Goal: Check status: Check status

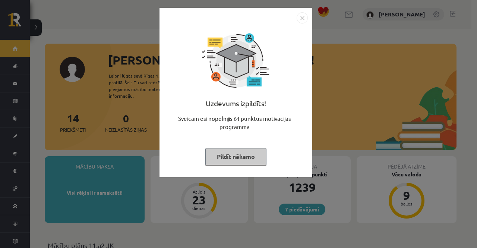
click at [235, 156] on button "Pildīt nākamo" at bounding box center [235, 156] width 61 height 17
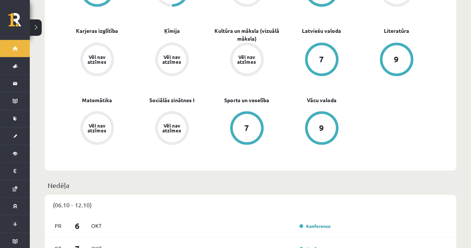
scroll to position [289, 0]
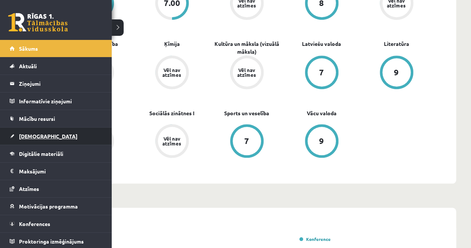
click at [32, 137] on span "[DEMOGRAPHIC_DATA]" at bounding box center [48, 136] width 59 height 7
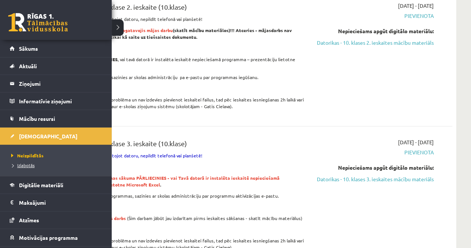
click at [25, 164] on span "Izlabotās" at bounding box center [21, 165] width 25 height 6
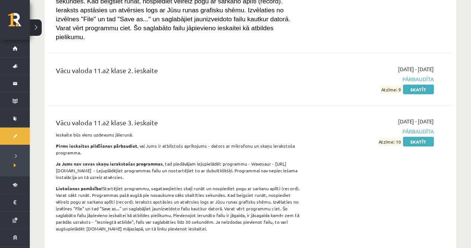
scroll to position [2428, 0]
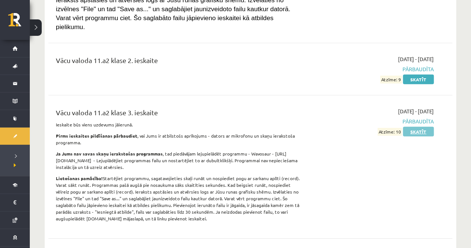
click at [425, 127] on link "Skatīt" at bounding box center [418, 132] width 31 height 10
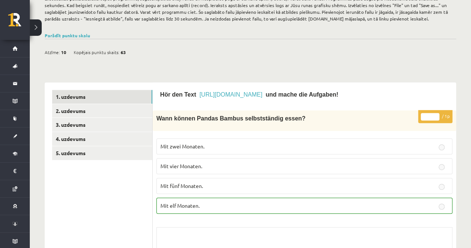
scroll to position [101, 0]
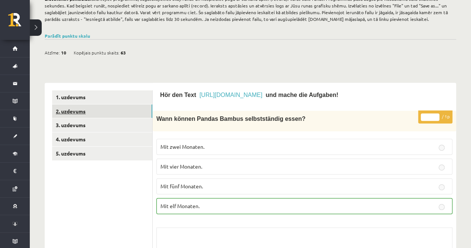
click at [81, 105] on link "2. uzdevums" at bounding box center [102, 111] width 100 height 14
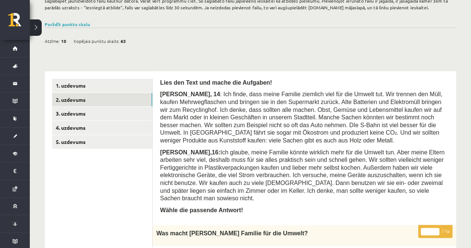
scroll to position [155, 0]
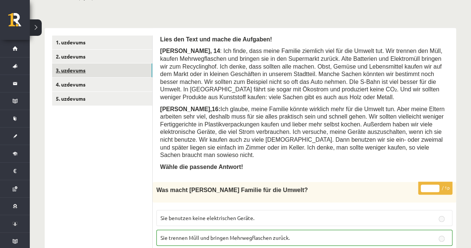
click at [116, 69] on link "3. uzdevums" at bounding box center [102, 70] width 100 height 14
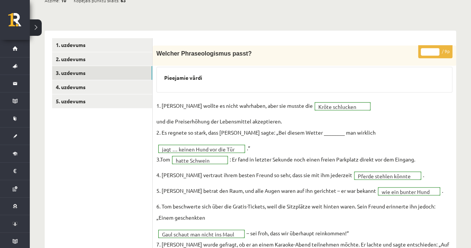
scroll to position [145, 0]
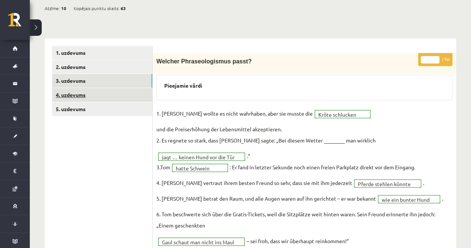
click at [117, 97] on link "4. uzdevums" at bounding box center [102, 95] width 100 height 14
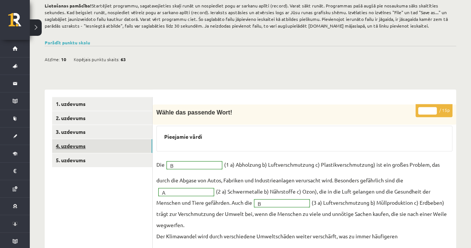
scroll to position [94, 0]
click at [82, 162] on link "5. uzdevums" at bounding box center [102, 161] width 100 height 14
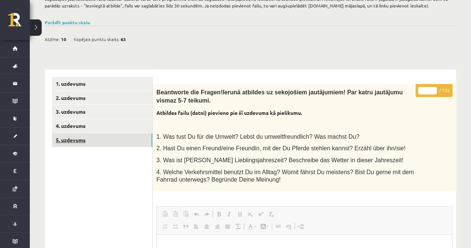
scroll to position [105, 0]
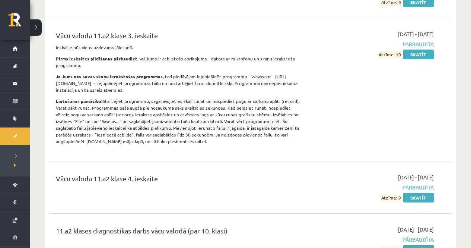
scroll to position [2506, 0]
click at [423, 192] on link "Skatīt" at bounding box center [418, 197] width 31 height 10
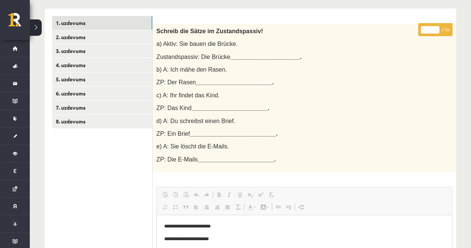
scroll to position [103, 0]
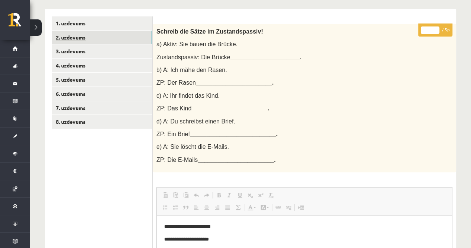
click at [117, 38] on link "2. uzdevums" at bounding box center [102, 38] width 100 height 14
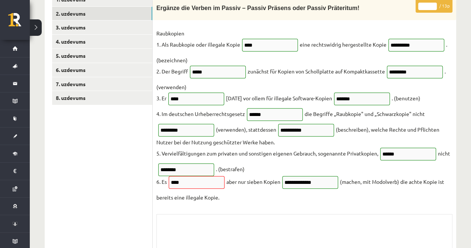
scroll to position [70, 0]
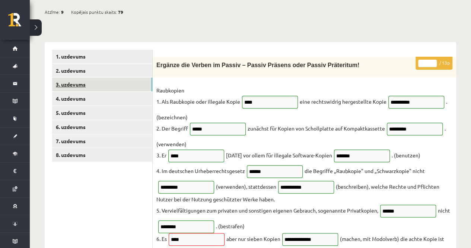
click at [104, 81] on link "3. uzdevums" at bounding box center [102, 85] width 100 height 14
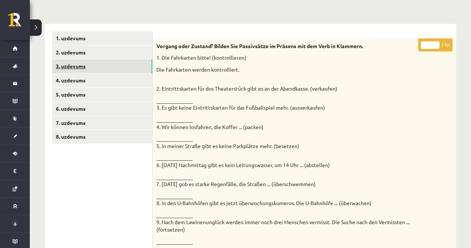
scroll to position [87, 0]
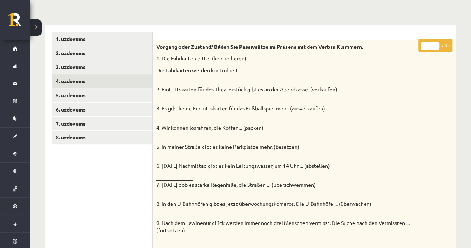
click at [83, 82] on link "4. uzdevums" at bounding box center [102, 81] width 100 height 14
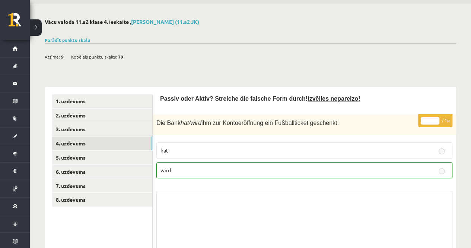
scroll to position [28, 0]
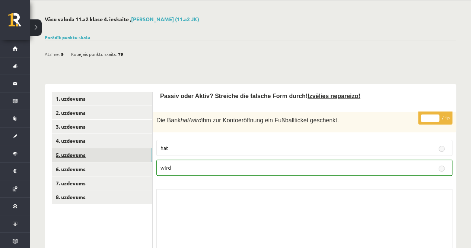
click at [103, 153] on link "5. uzdevums" at bounding box center [102, 155] width 100 height 14
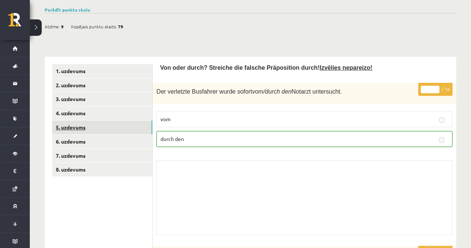
scroll to position [24, 0]
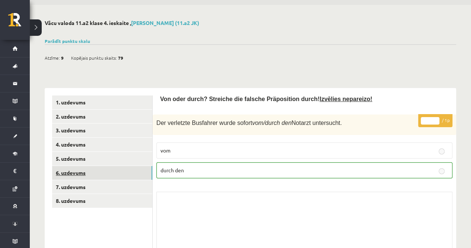
click at [82, 172] on link "6. uzdevums" at bounding box center [102, 173] width 100 height 14
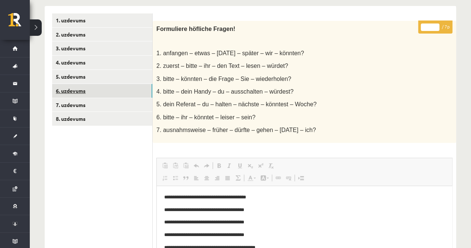
scroll to position [104, 0]
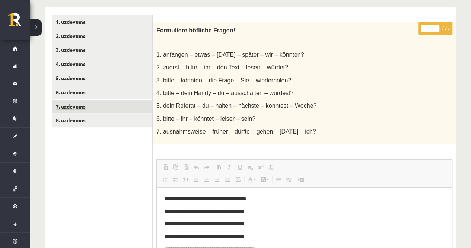
click at [82, 102] on link "7. uzdevums" at bounding box center [102, 107] width 100 height 14
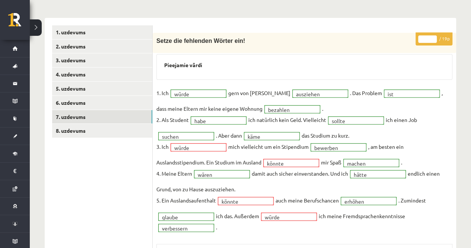
scroll to position [94, 0]
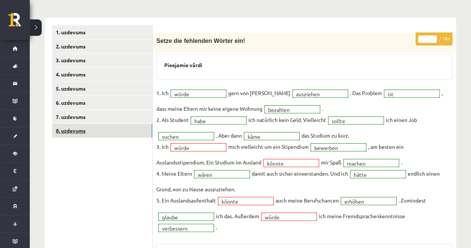
click at [85, 131] on link "8. uzdevums" at bounding box center [102, 131] width 100 height 14
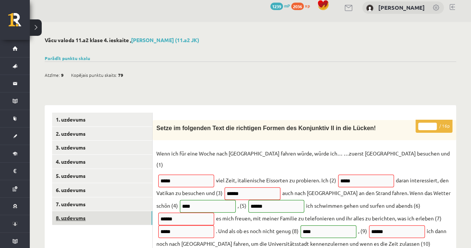
scroll to position [7, 0]
click at [81, 59] on link "Parādīt punktu skalu" at bounding box center [67, 58] width 45 height 6
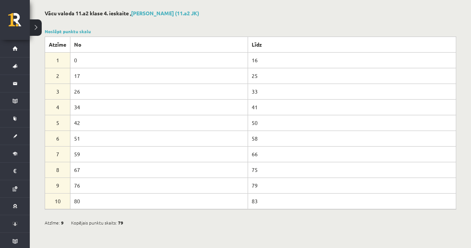
scroll to position [27, 0]
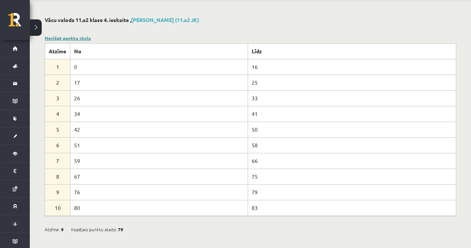
click at [82, 38] on link "Noslēpt punktu skalu" at bounding box center [68, 38] width 46 height 6
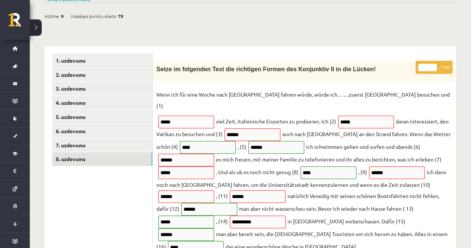
scroll to position [66, 0]
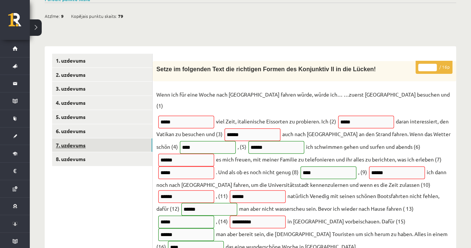
click at [86, 142] on link "7. uzdevums" at bounding box center [102, 145] width 100 height 14
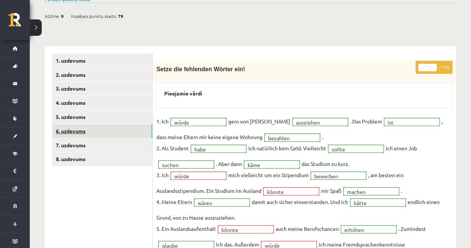
click at [107, 133] on link "6. uzdevums" at bounding box center [102, 131] width 100 height 14
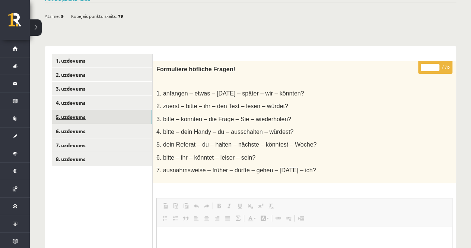
click at [96, 115] on link "5. uzdevums" at bounding box center [102, 117] width 100 height 14
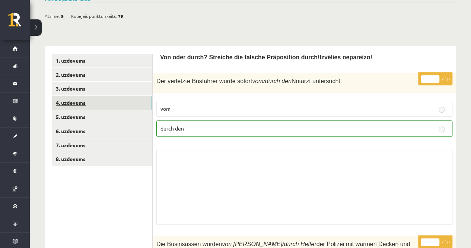
click at [97, 99] on link "4. uzdevums" at bounding box center [102, 103] width 100 height 14
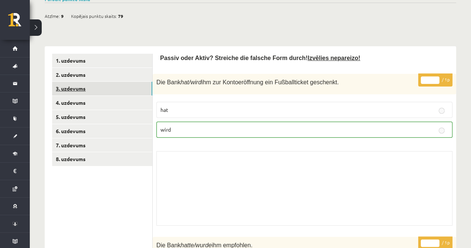
click at [95, 83] on link "3. uzdevums" at bounding box center [102, 89] width 100 height 14
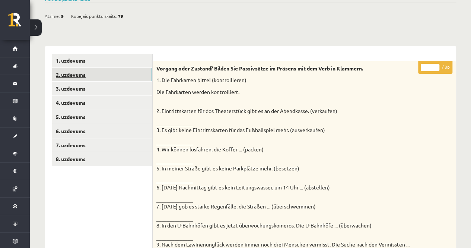
click at [89, 70] on link "2. uzdevums" at bounding box center [102, 75] width 100 height 14
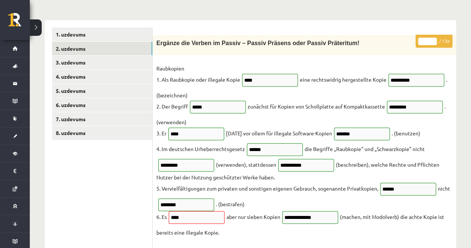
scroll to position [90, 0]
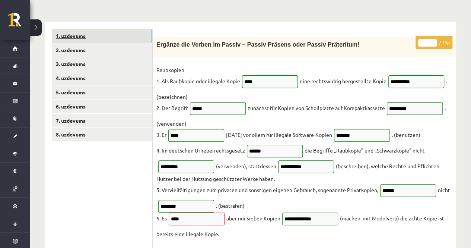
click at [102, 32] on link "1. uzdevums" at bounding box center [102, 36] width 100 height 14
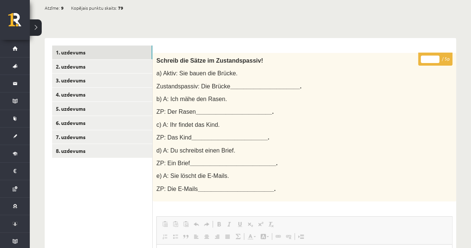
scroll to position [0, 0]
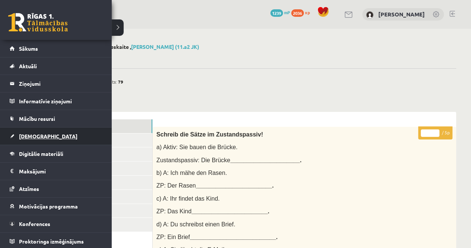
click at [22, 135] on span "[DEMOGRAPHIC_DATA]" at bounding box center [48, 136] width 59 height 7
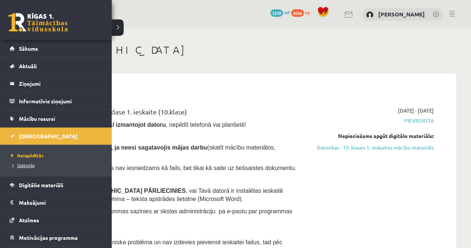
click at [29, 164] on span "Izlabotās" at bounding box center [21, 165] width 25 height 6
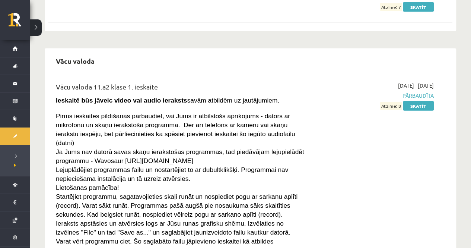
scroll to position [2202, 0]
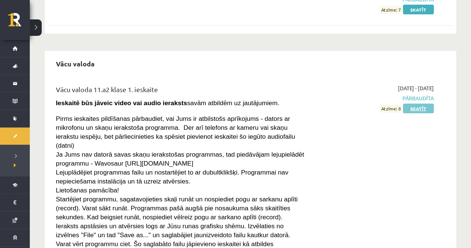
click at [429, 104] on link "Skatīt" at bounding box center [418, 109] width 31 height 10
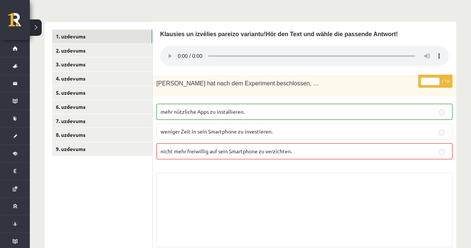
scroll to position [181, 0]
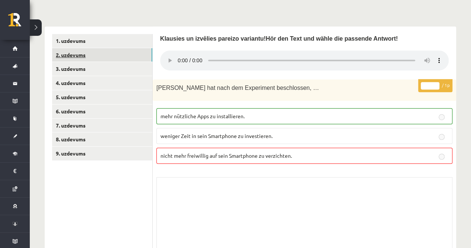
click at [101, 51] on link "2. uzdevums" at bounding box center [102, 55] width 100 height 14
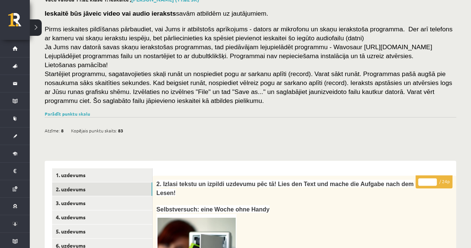
scroll to position [0, 0]
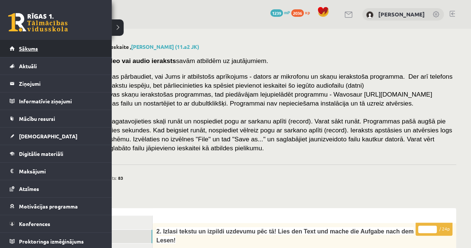
click at [12, 49] on link "Sākums" at bounding box center [56, 48] width 93 height 17
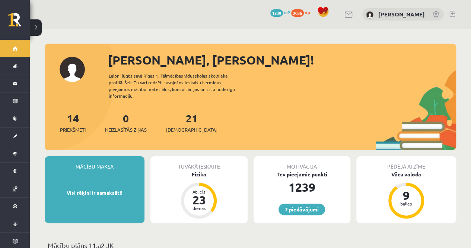
click at [454, 14] on link at bounding box center [453, 14] width 6 height 6
